Goal: Task Accomplishment & Management: Use online tool/utility

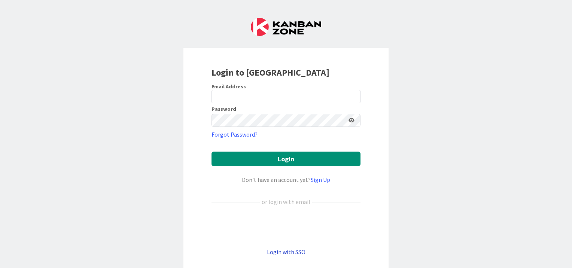
click at [286, 254] on link "Login with SSO" at bounding box center [286, 251] width 39 height 7
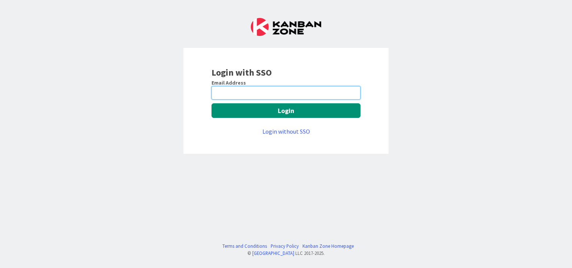
click at [309, 95] on input "email" at bounding box center [286, 92] width 149 height 13
type input "bluk@huisman-nl.com"
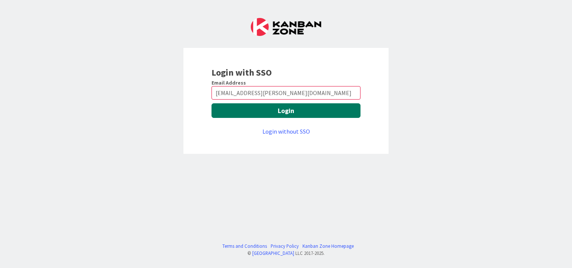
click at [280, 112] on button "Login" at bounding box center [286, 110] width 149 height 15
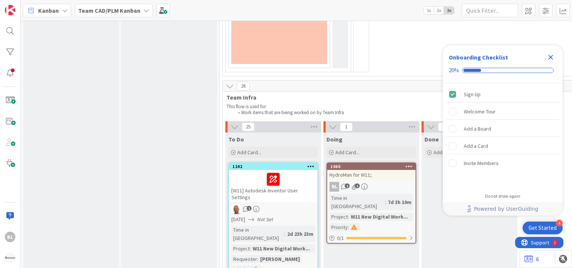
scroll to position [1635, 0]
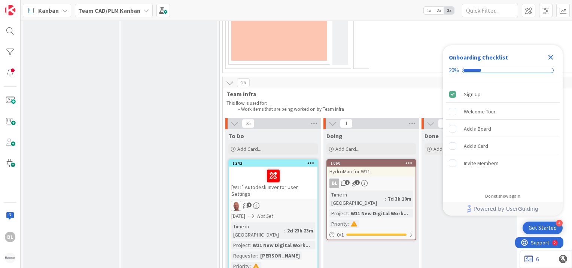
click at [386, 195] on div "7d 3h 10m" at bounding box center [399, 199] width 27 height 8
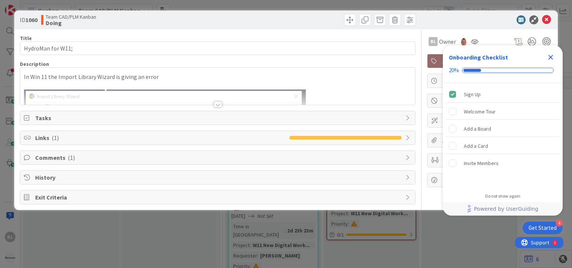
click at [371, 91] on div at bounding box center [217, 95] width 395 height 19
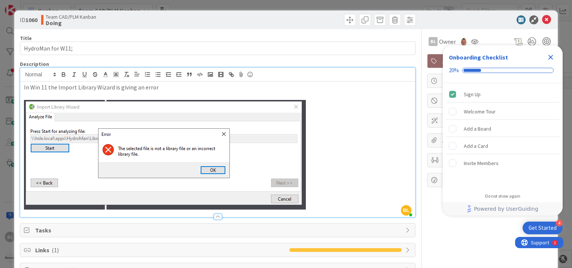
click at [169, 88] on p "In Win 11 the Import Library Wizard is giving an error" at bounding box center [218, 87] width 388 height 9
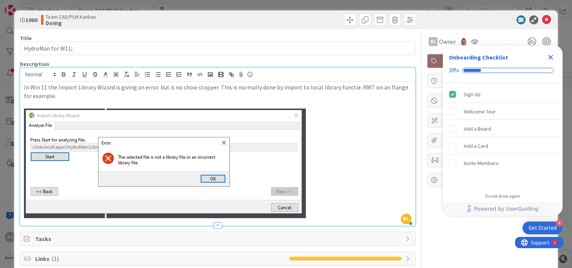
click at [66, 93] on p "In Win 11 the Import Library Wizard is giving an error. but is no show stopper.…" at bounding box center [218, 91] width 388 height 17
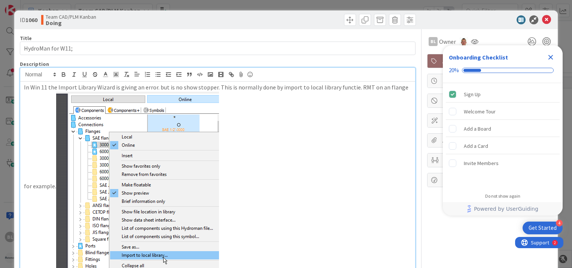
click at [301, 142] on p "In Win 11 the Import Library Wizard is giving an error. but is no show stopper.…" at bounding box center [218, 182] width 388 height 199
click at [553, 57] on icon "Close Checklist" at bounding box center [550, 57] width 9 height 9
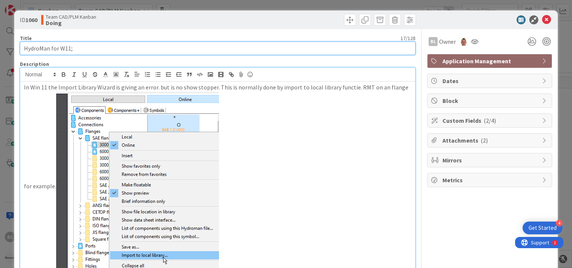
click at [339, 48] on input "HydroMan for W11;" at bounding box center [218, 48] width 396 height 13
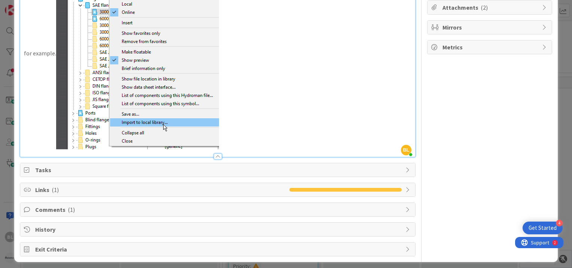
scroll to position [136, 0]
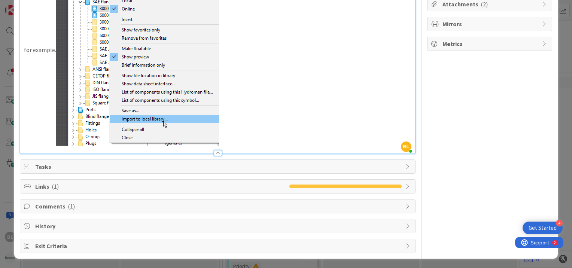
click at [406, 224] on icon at bounding box center [409, 226] width 6 height 6
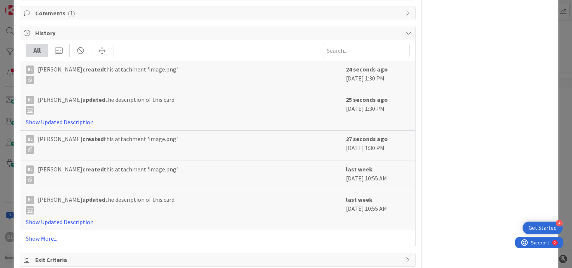
scroll to position [343, 0]
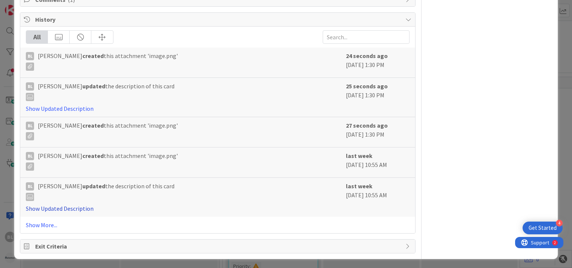
click at [79, 208] on link "Show Updated Description" at bounding box center [60, 208] width 68 height 7
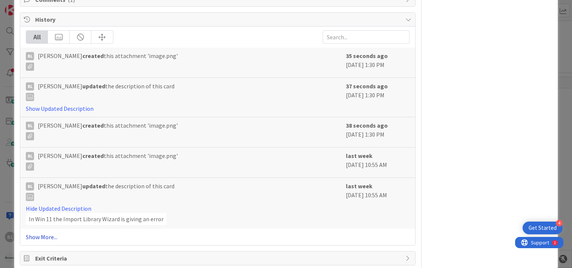
click at [42, 240] on link "Show More..." at bounding box center [218, 237] width 384 height 9
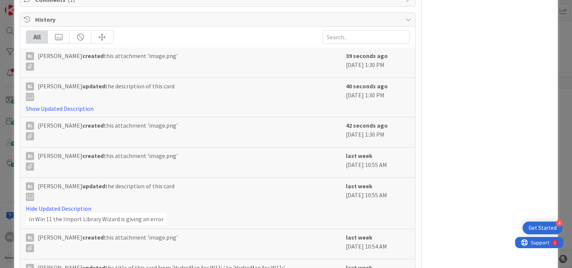
click at [213, 211] on div "Hide Updated Description In Win 11 the Import Library Wizard is giving an error" at bounding box center [184, 214] width 316 height 21
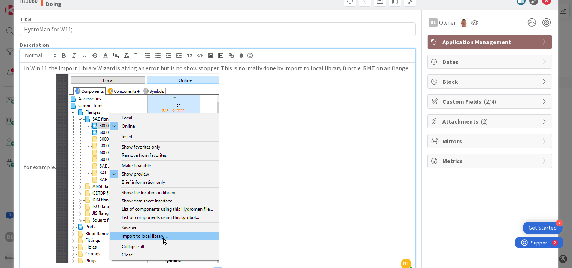
scroll to position [0, 0]
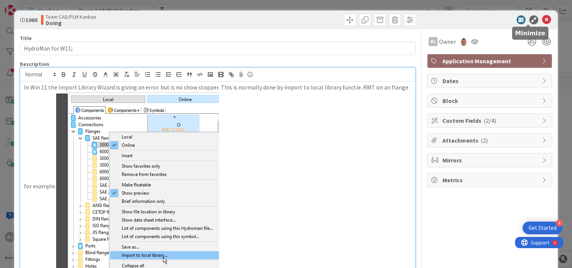
click at [530, 18] on icon at bounding box center [533, 19] width 9 height 9
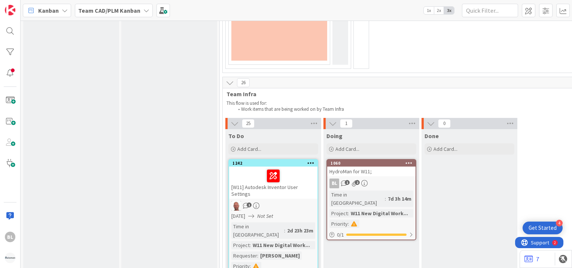
click at [386, 179] on div "BL 1 2" at bounding box center [371, 184] width 88 height 10
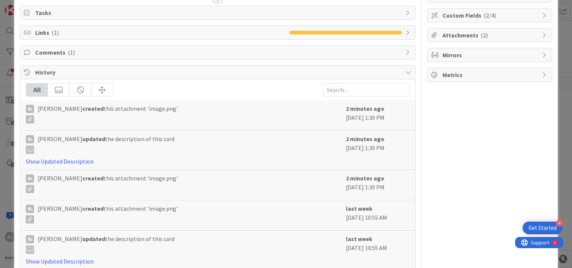
scroll to position [106, 0]
click at [406, 70] on icon at bounding box center [409, 72] width 6 height 6
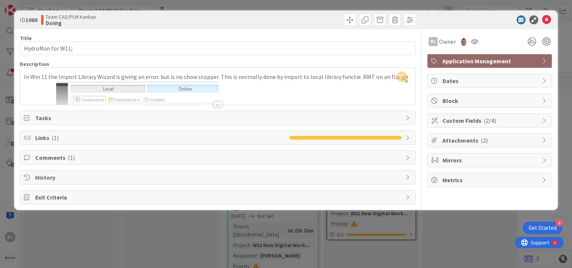
click at [48, 138] on span "Links ( 1 )" at bounding box center [160, 137] width 251 height 9
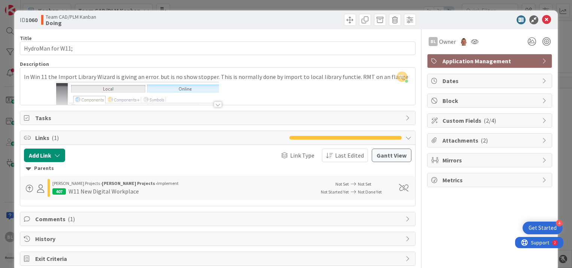
scroll to position [1, 0]
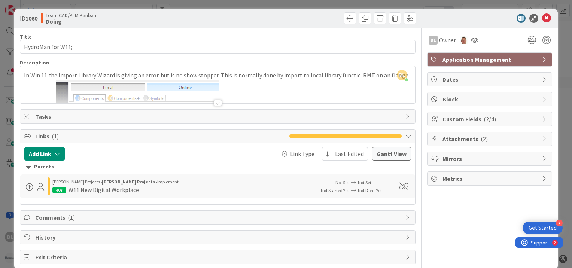
click at [22, 117] on div "Tasks" at bounding box center [217, 116] width 395 height 13
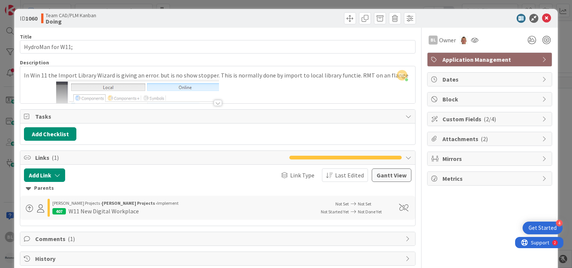
click at [113, 131] on div "Add Checklist" at bounding box center [218, 133] width 388 height 13
click at [45, 131] on button "Add Checklist" at bounding box center [50, 133] width 52 height 13
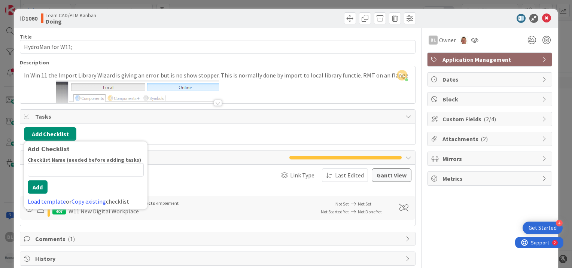
click at [167, 136] on div "Add Checklist Add Checklist Checklist Name (needed before adding tasks) 0 / 64 …" at bounding box center [218, 133] width 388 height 13
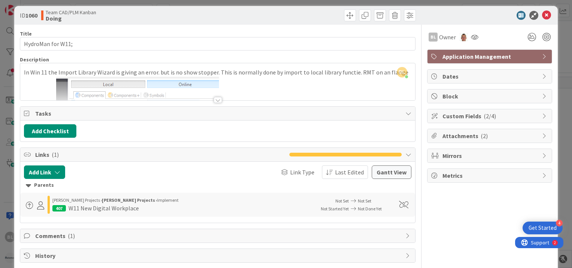
scroll to position [0, 0]
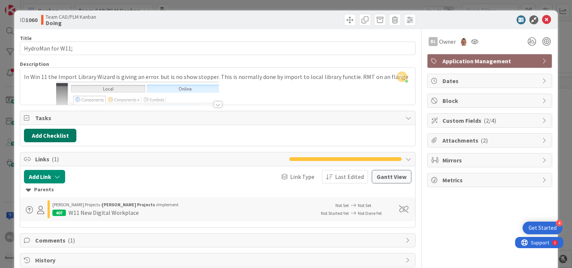
click at [46, 136] on button "Add Checklist" at bounding box center [50, 135] width 52 height 13
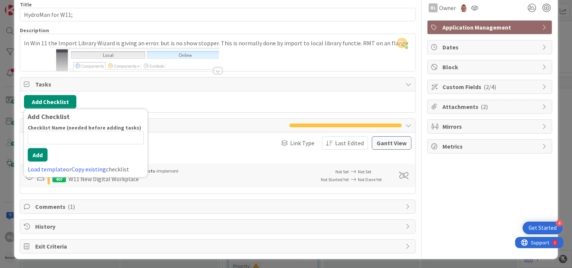
click at [125, 97] on div "Add Checklist Add Checklist Checklist Name (needed before adding tasks) 0 / 64 …" at bounding box center [218, 101] width 388 height 13
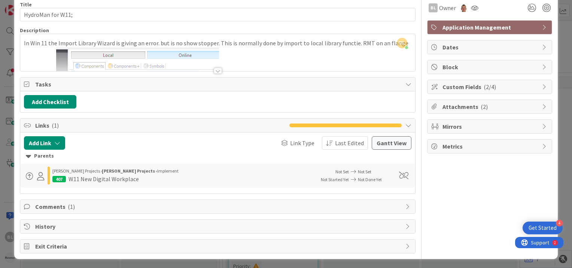
click at [377, 54] on div at bounding box center [217, 61] width 395 height 19
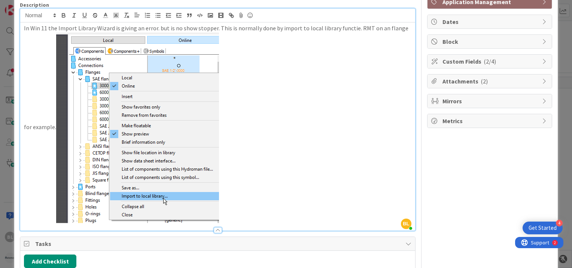
scroll to position [58, 0]
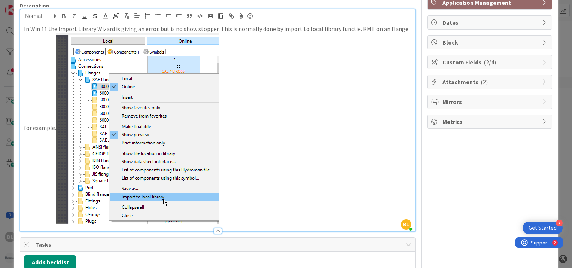
click at [22, 28] on div "In Win 11 the Import Library Wizard is giving an error. but is no show stopper.…" at bounding box center [217, 127] width 395 height 208
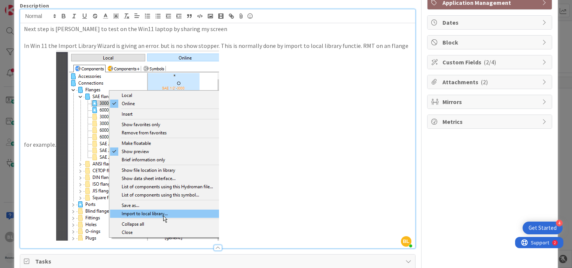
click at [243, 106] on p "In Win 11 the Import Library Wizard is giving an error. but is no show stopper.…" at bounding box center [218, 141] width 388 height 199
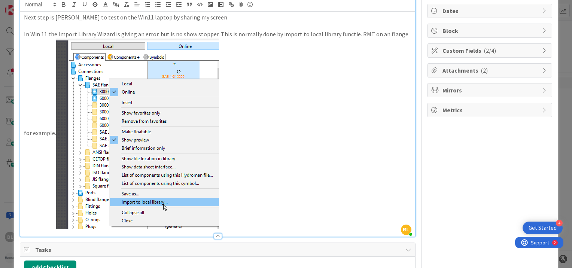
scroll to position [0, 0]
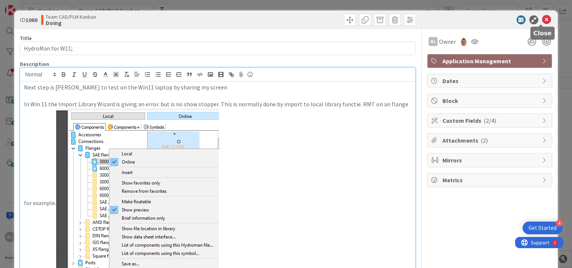
click at [543, 19] on icon at bounding box center [546, 19] width 9 height 9
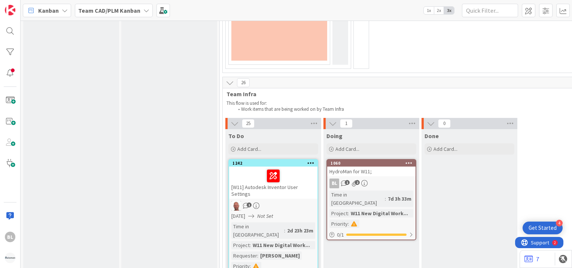
click at [386, 195] on div "7d 3h 33m" at bounding box center [399, 199] width 27 height 8
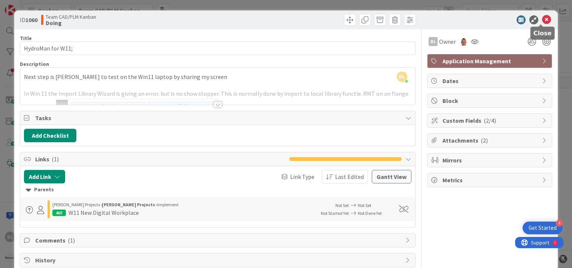
click at [542, 21] on icon at bounding box center [546, 19] width 9 height 9
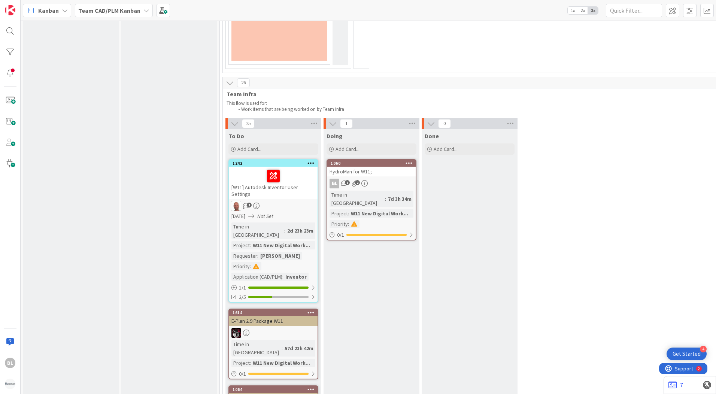
scroll to position [1635, 0]
drag, startPoint x: 378, startPoint y: 209, endPoint x: 383, endPoint y: 207, distance: 5.5
